Goal: Task Accomplishment & Management: Use online tool/utility

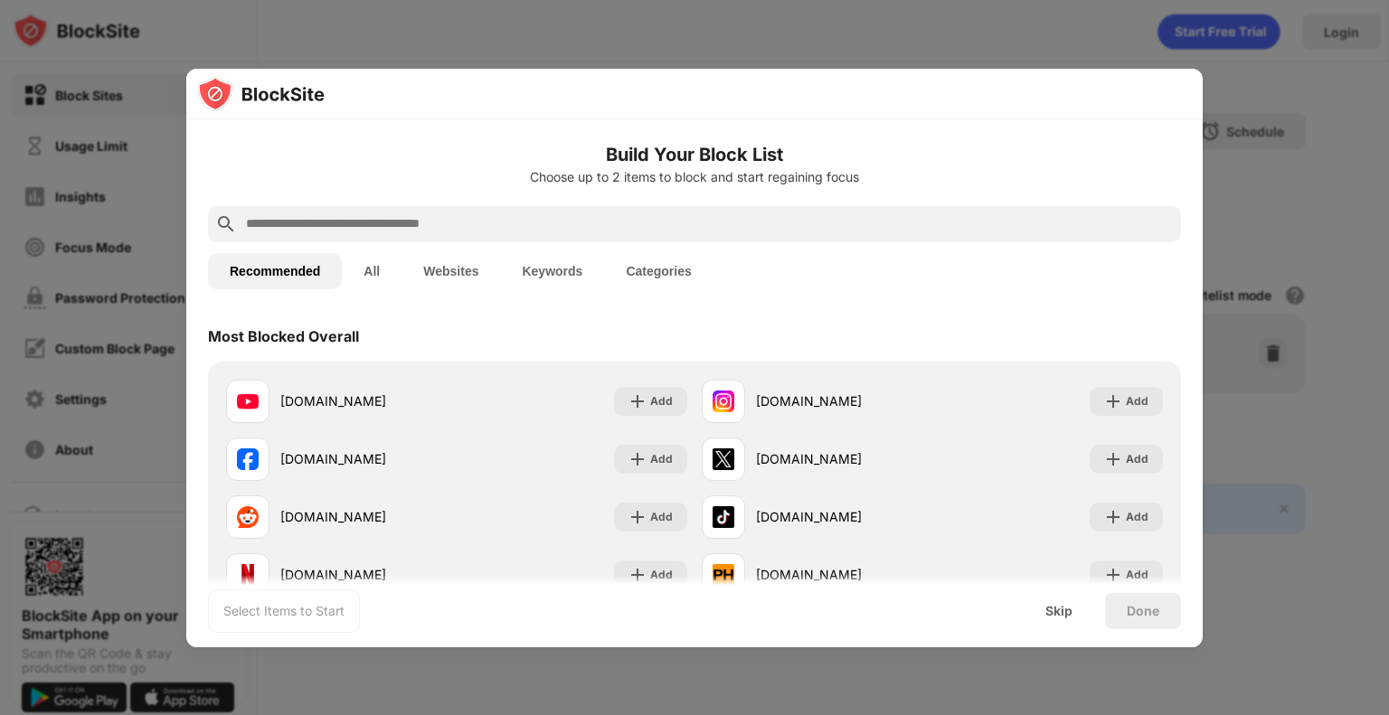
click at [432, 226] on input "text" at bounding box center [708, 224] width 929 height 22
paste input "**********"
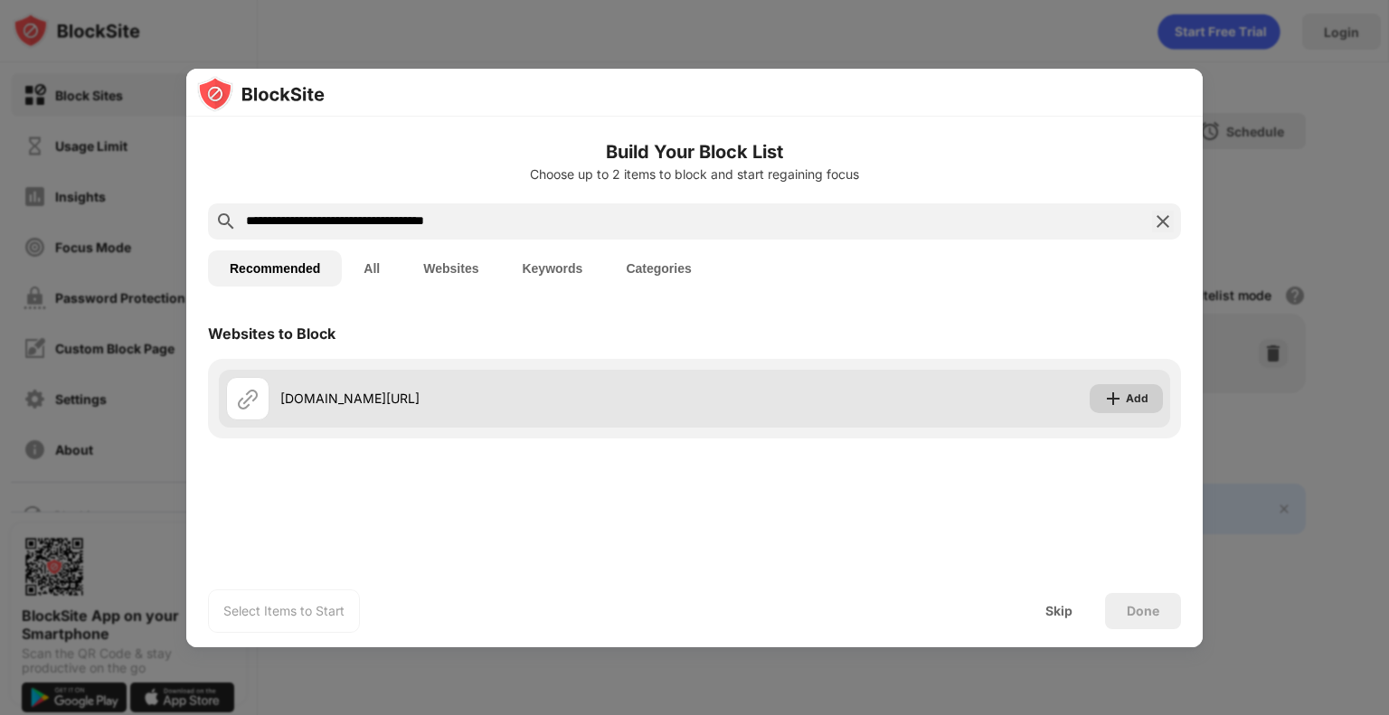
type input "**********"
click at [1131, 395] on div "Add" at bounding box center [1137, 399] width 23 height 18
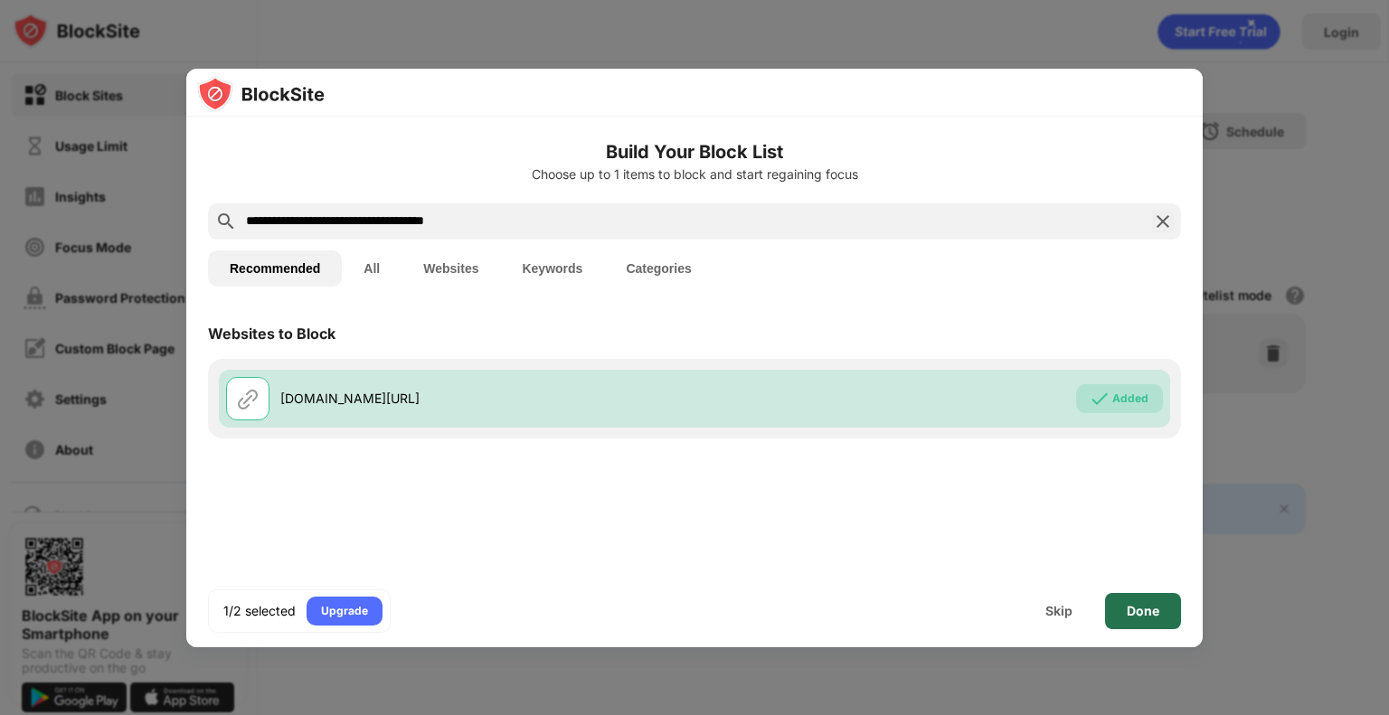
click at [1146, 608] on div "Done" at bounding box center [1143, 611] width 33 height 14
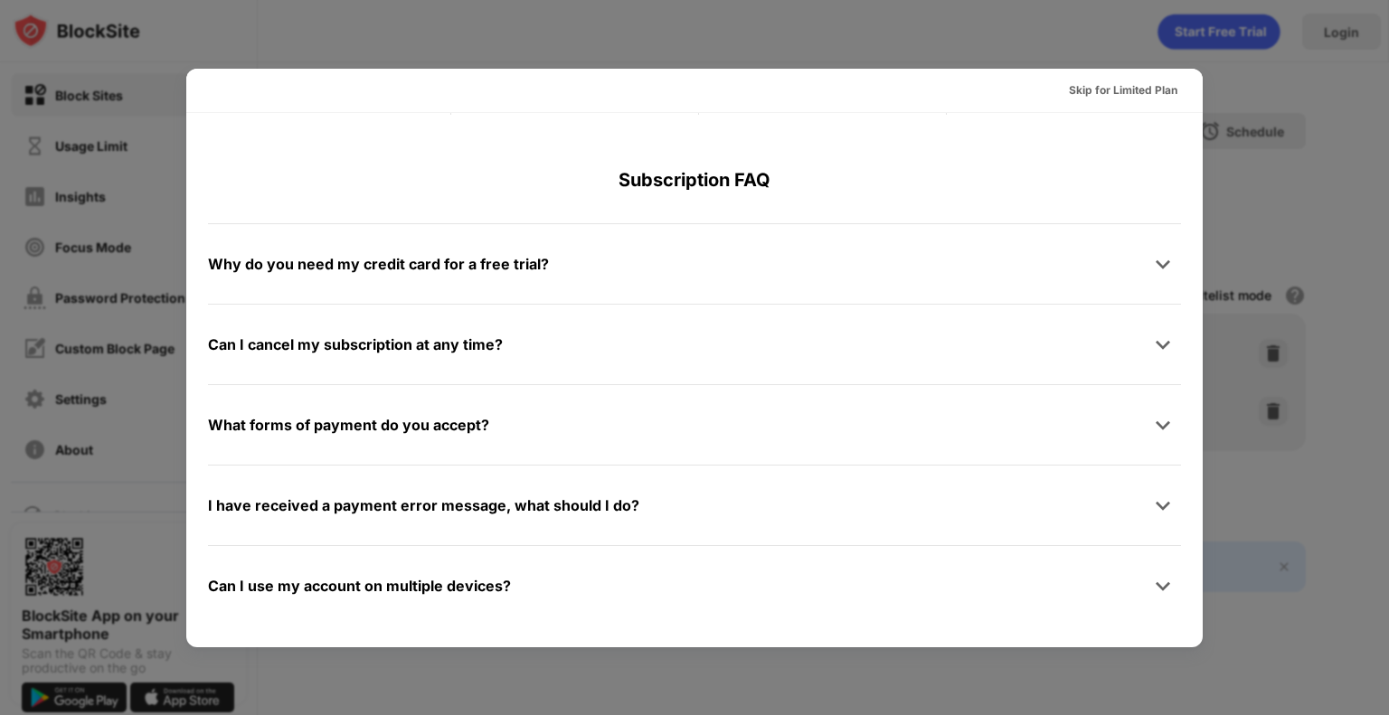
scroll to position [880, 0]
click at [1107, 87] on div "Skip for Limited Plan" at bounding box center [1123, 90] width 108 height 18
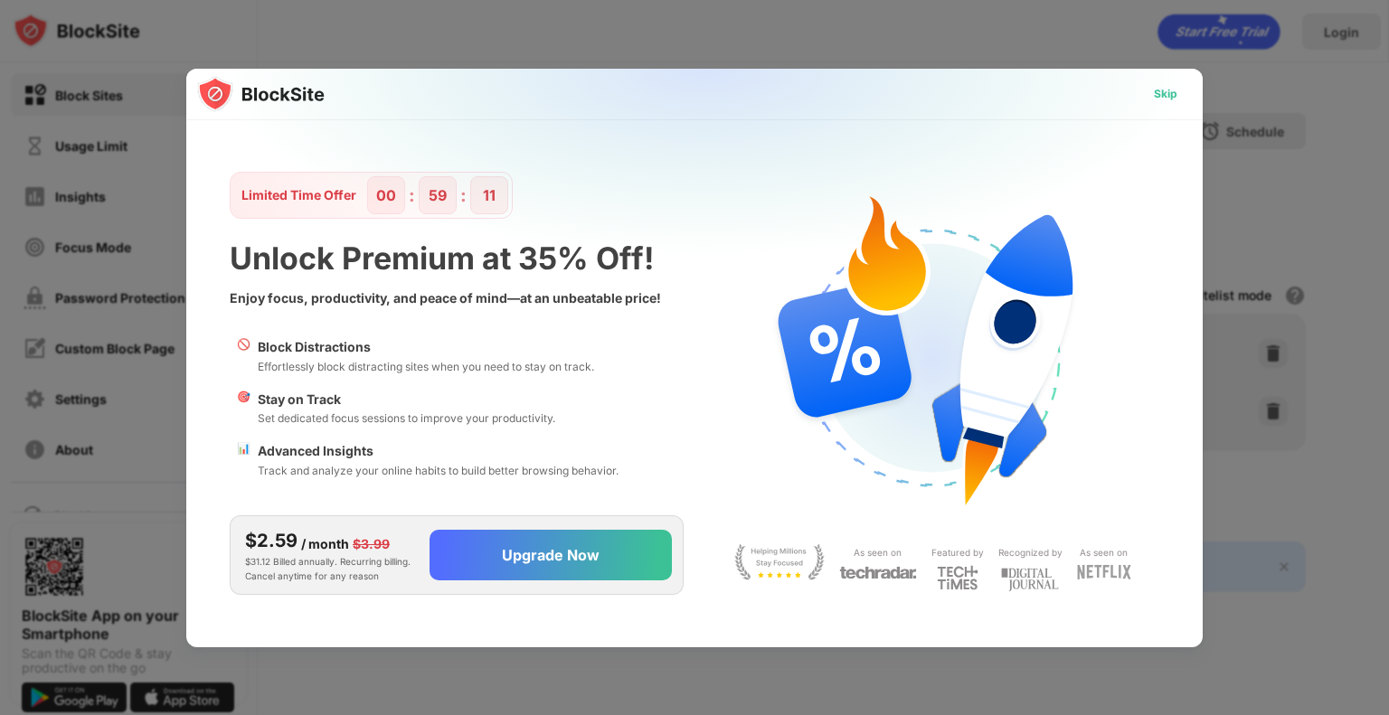
click at [1158, 93] on div "Skip" at bounding box center [1166, 94] width 24 height 18
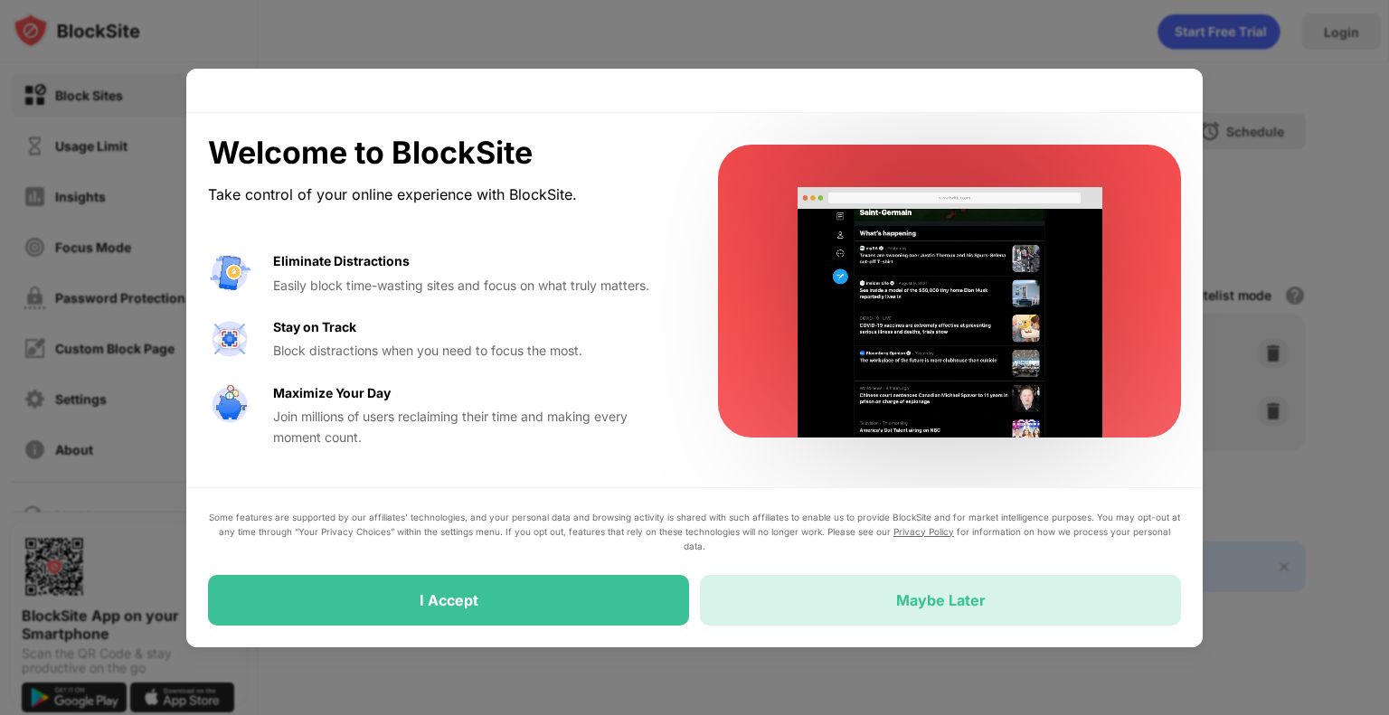
click at [932, 598] on div "Maybe Later" at bounding box center [941, 600] width 90 height 18
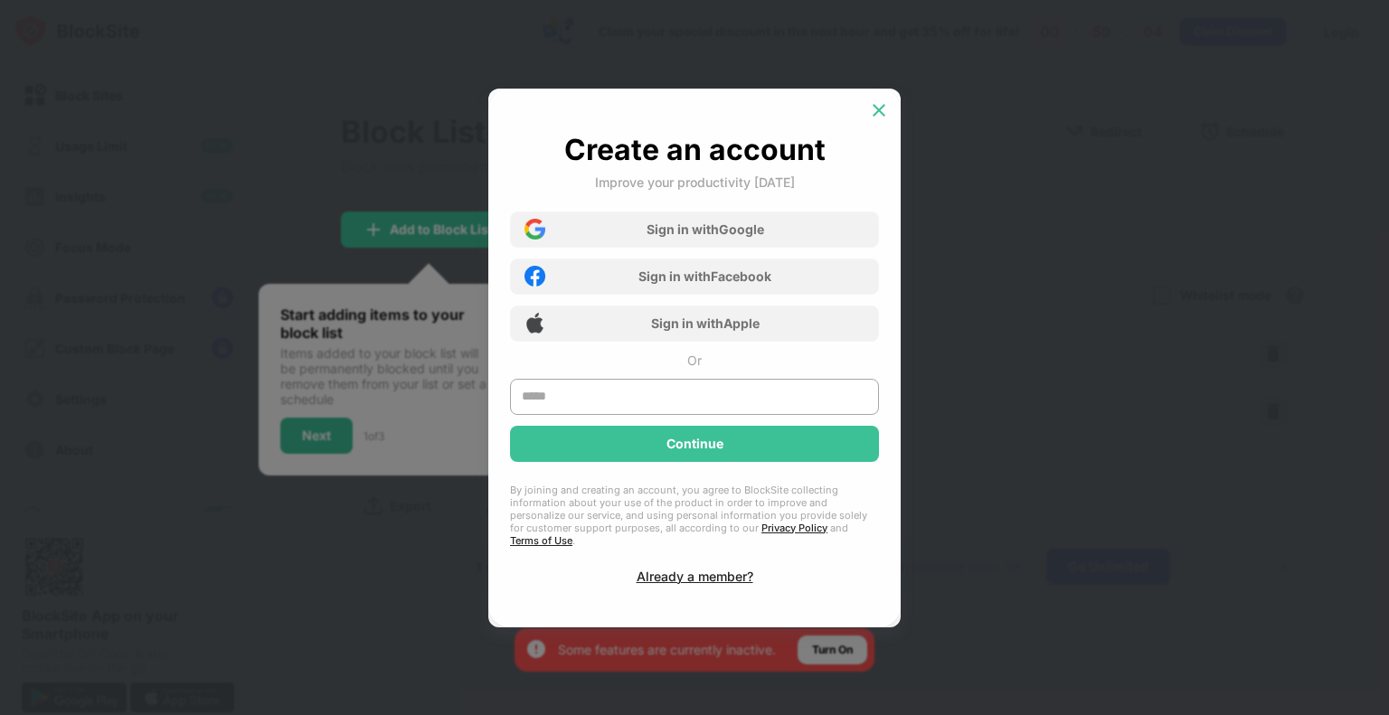
click at [874, 119] on img at bounding box center [879, 110] width 18 height 18
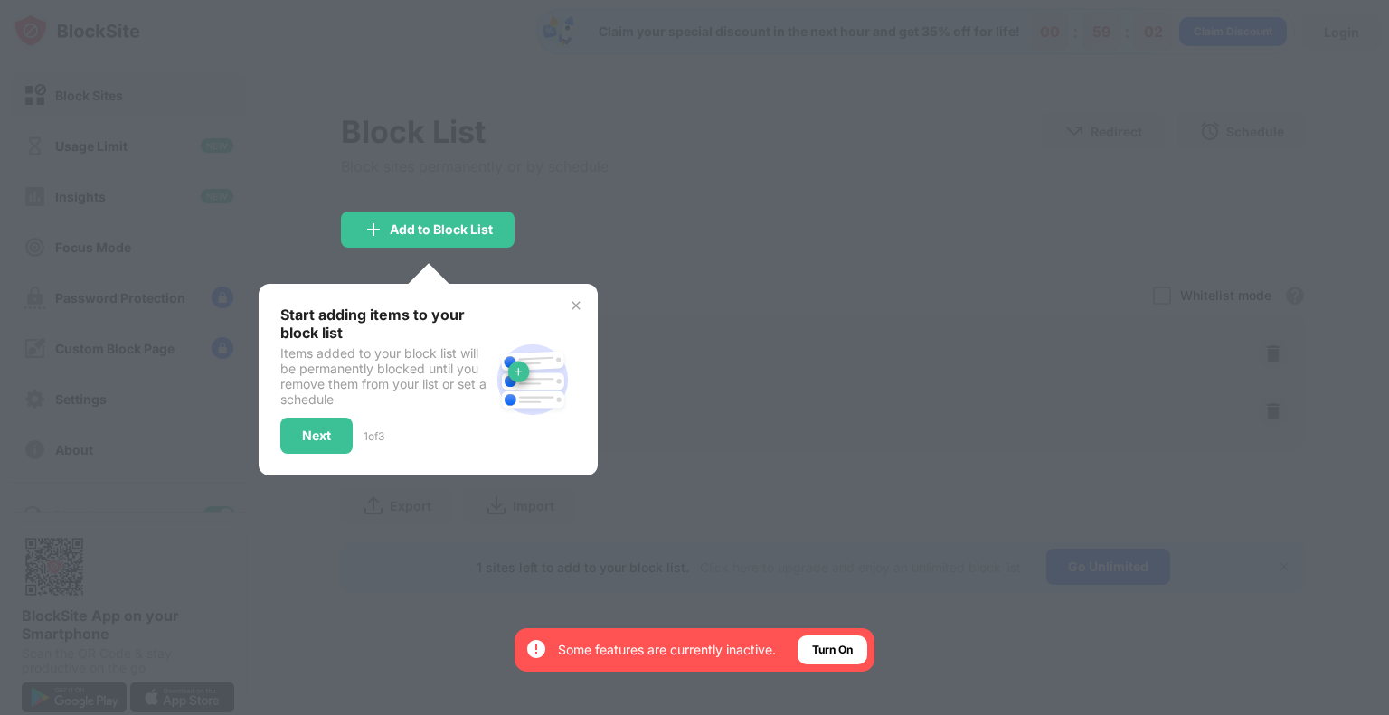
click at [576, 305] on img at bounding box center [576, 305] width 14 height 14
